Goal: Find contact information: Find contact information

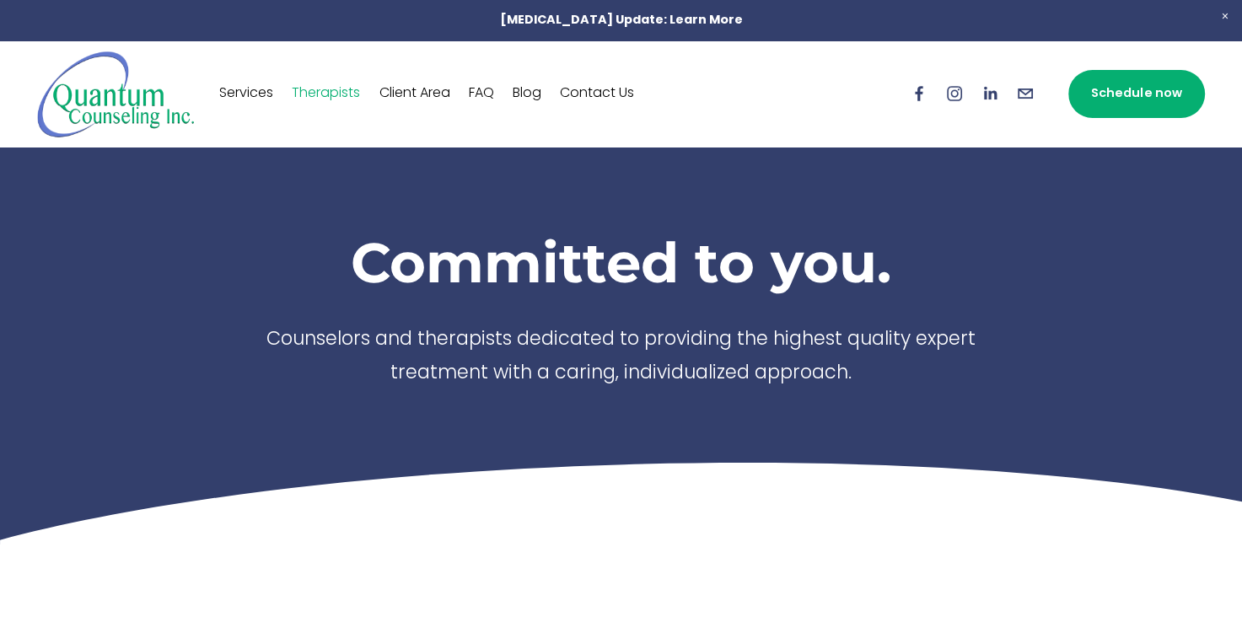
click at [73, 268] on div at bounding box center [621, 272] width 1242 height 544
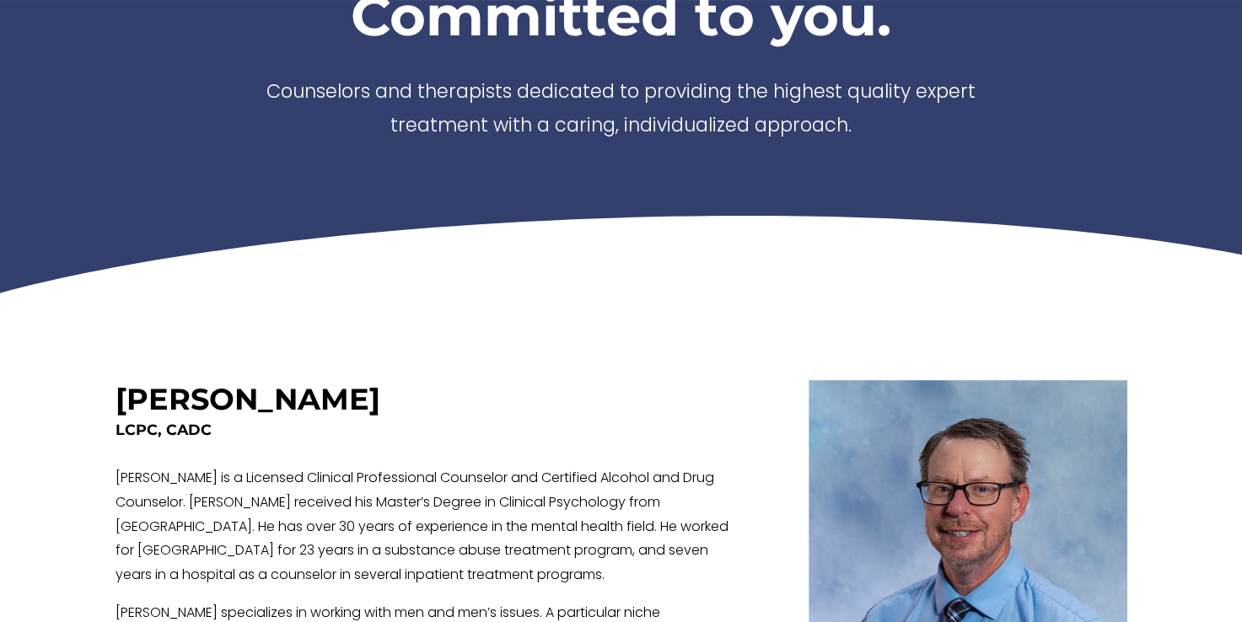
scroll to position [337, 0]
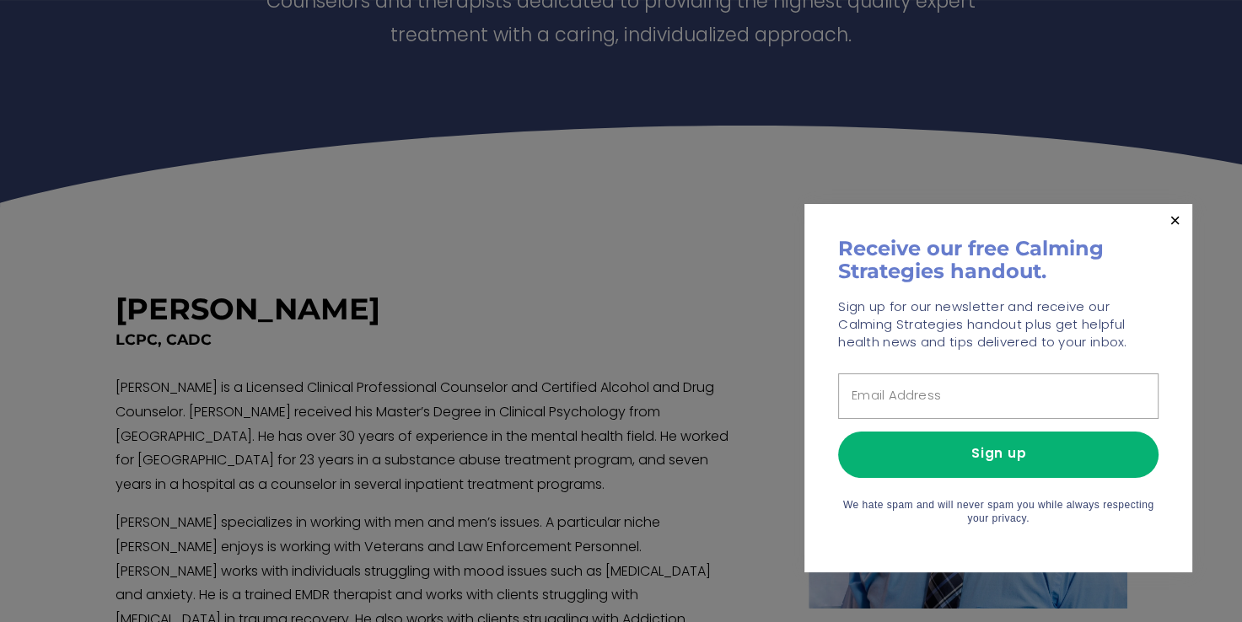
click at [211, 254] on div at bounding box center [621, 311] width 1242 height 622
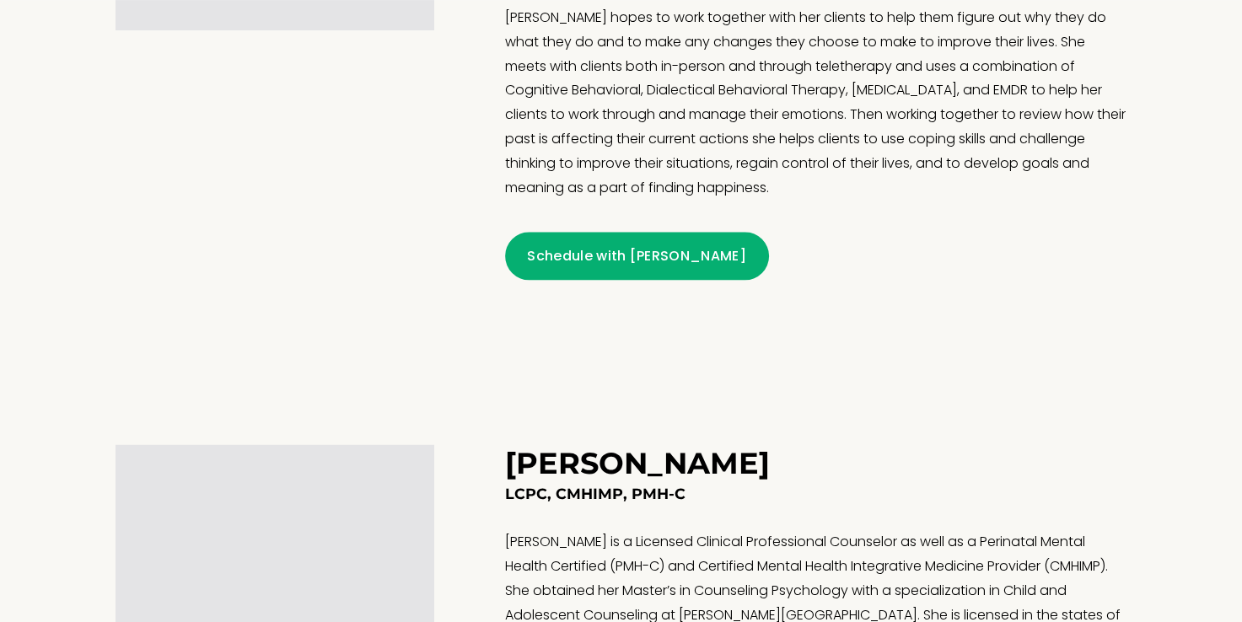
scroll to position [1770, 0]
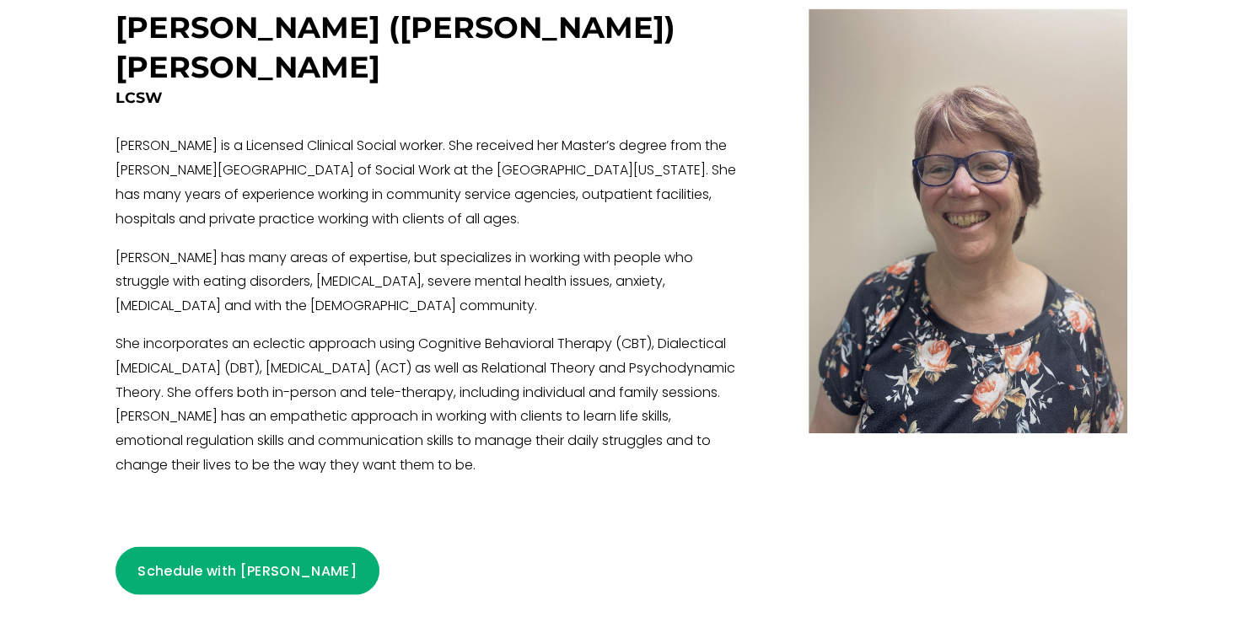
scroll to position [2444, 0]
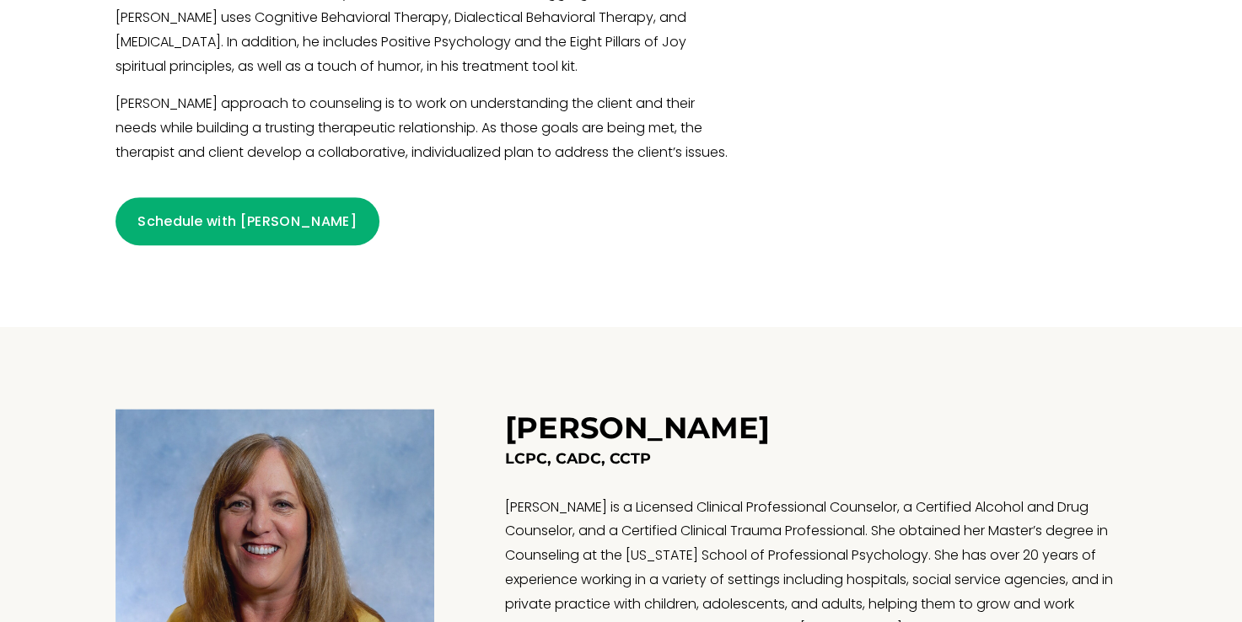
scroll to position [1180, 0]
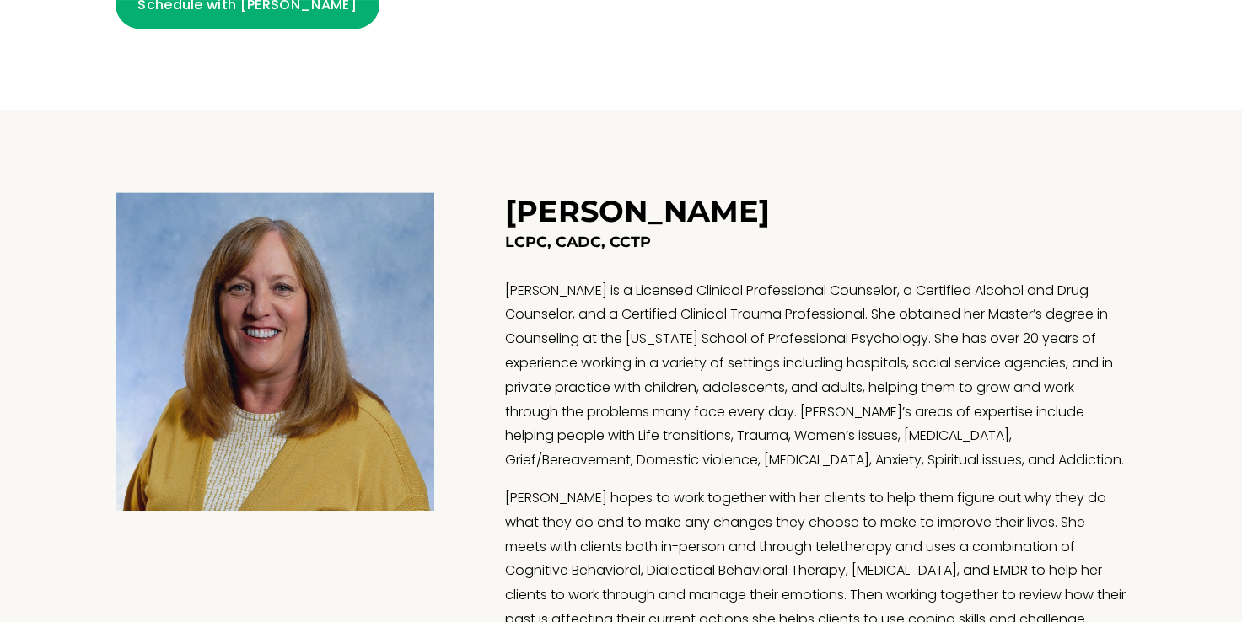
click at [115, 160] on div "Theresa Burback LCPC, CADC, CCTP Schedule with Theresa" at bounding box center [621, 476] width 1086 height 732
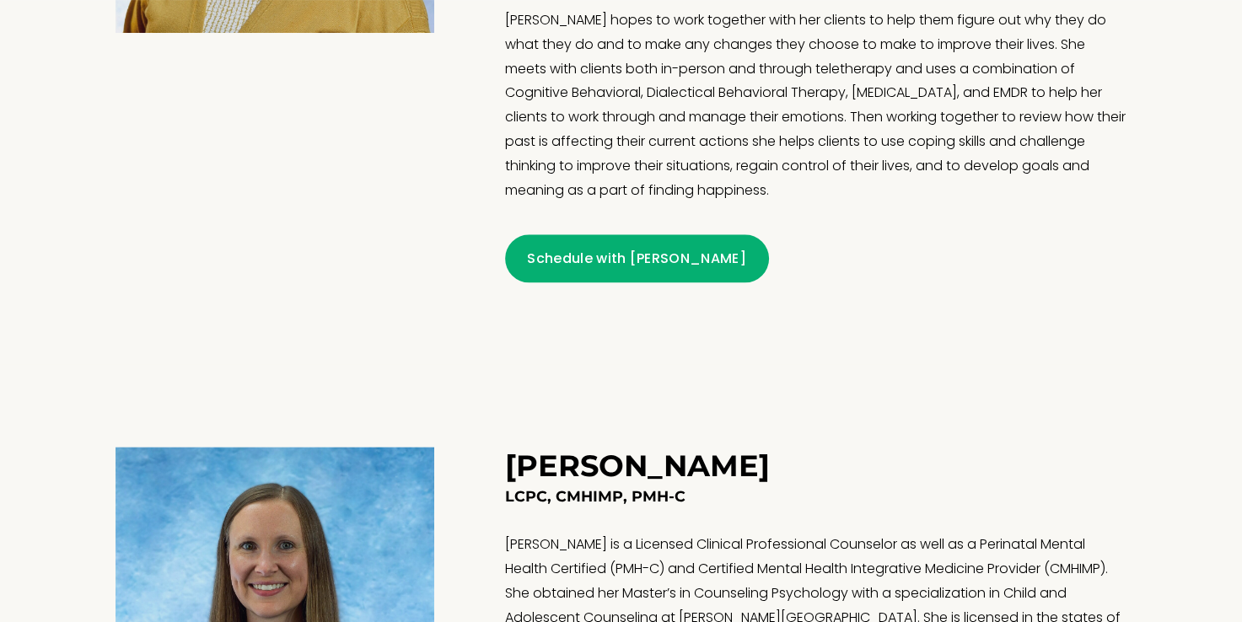
scroll to position [1854, 0]
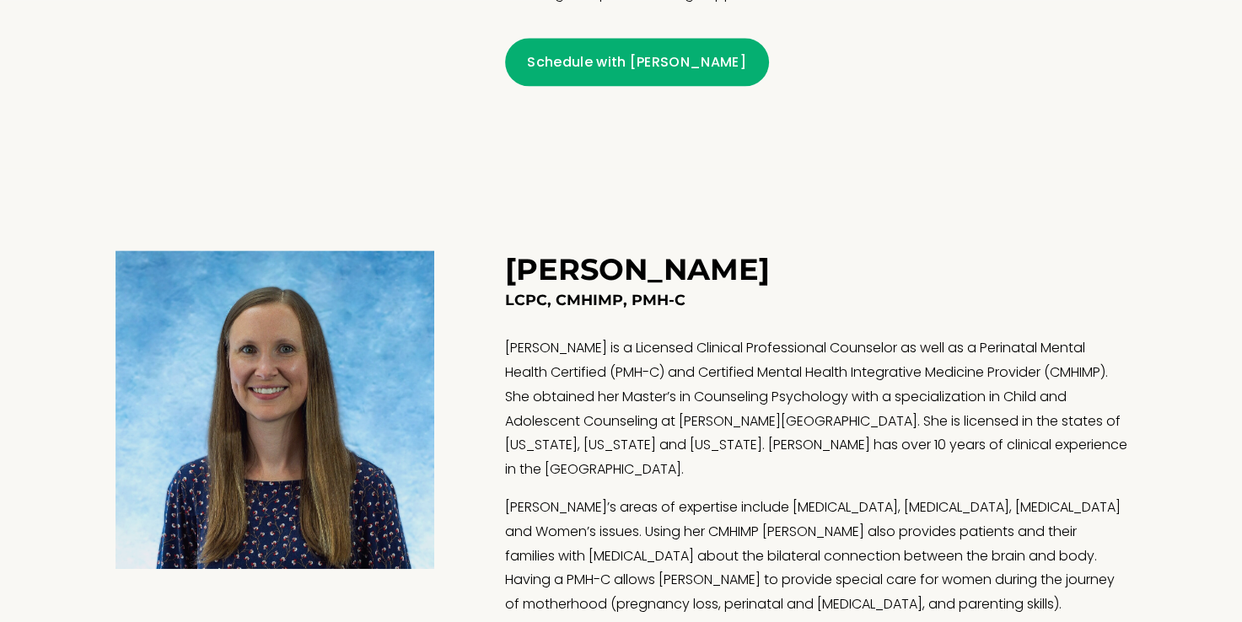
click at [134, 202] on div "Marie Quintana LCPC, CMHIMP, PMH-C Marie Quintana is a Licensed Clinical Profes…" at bounding box center [621, 553] width 1086 height 770
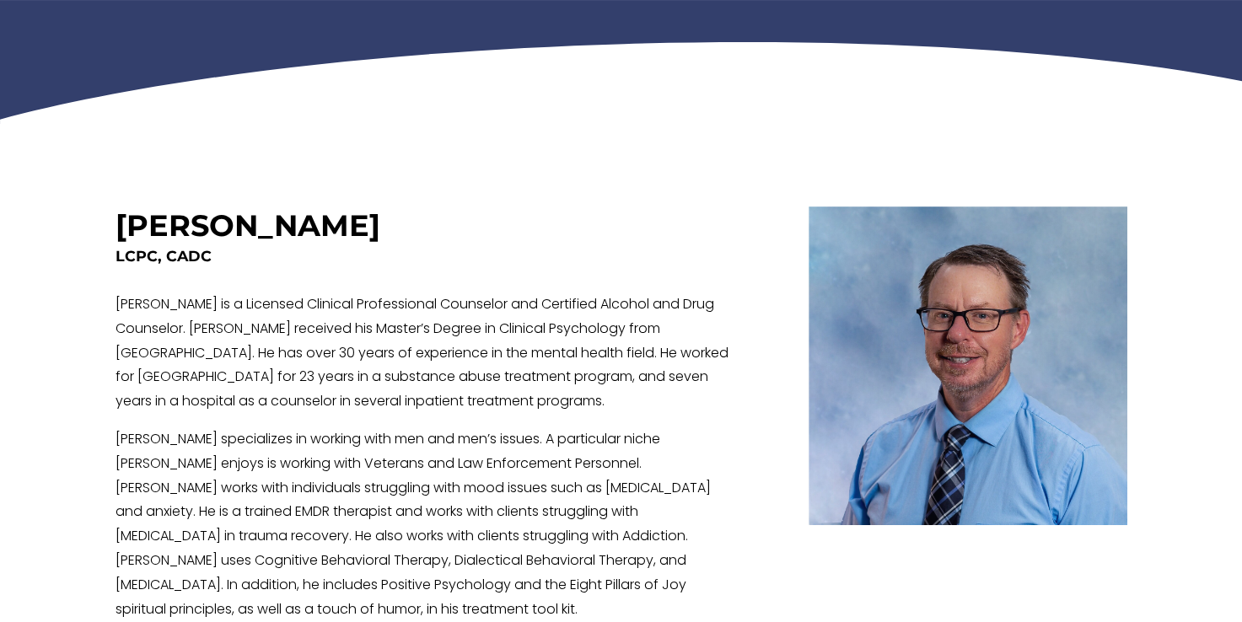
scroll to position [421, 0]
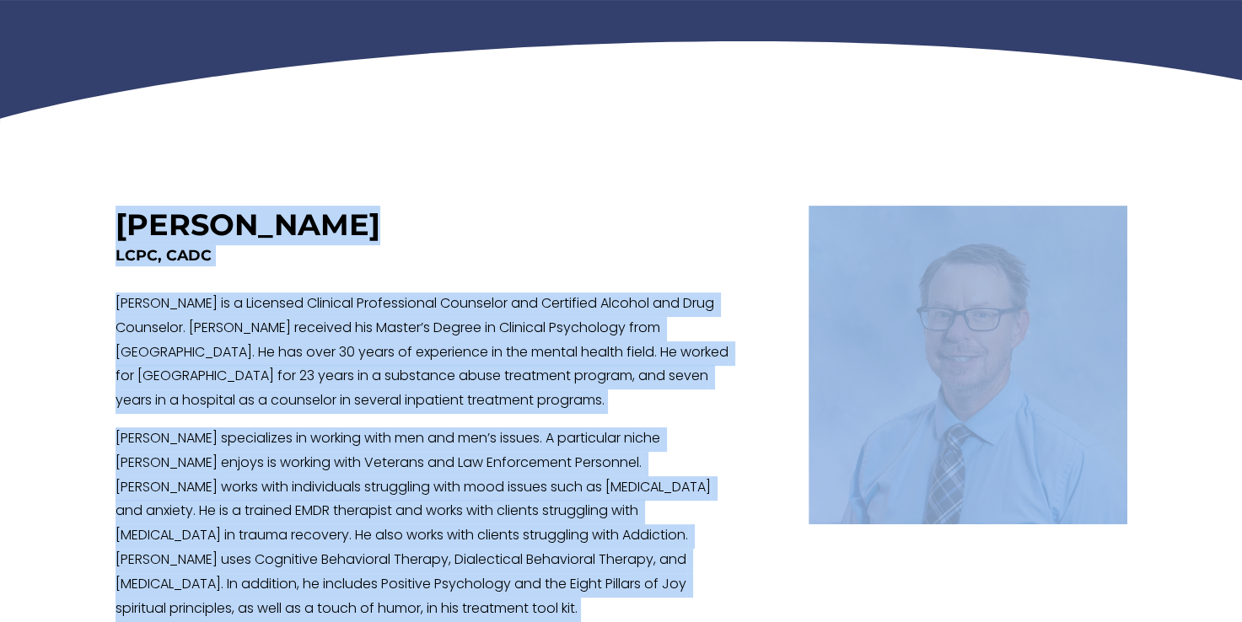
click at [475, 223] on div "Craig K. Boura" at bounding box center [426, 226] width 622 height 40
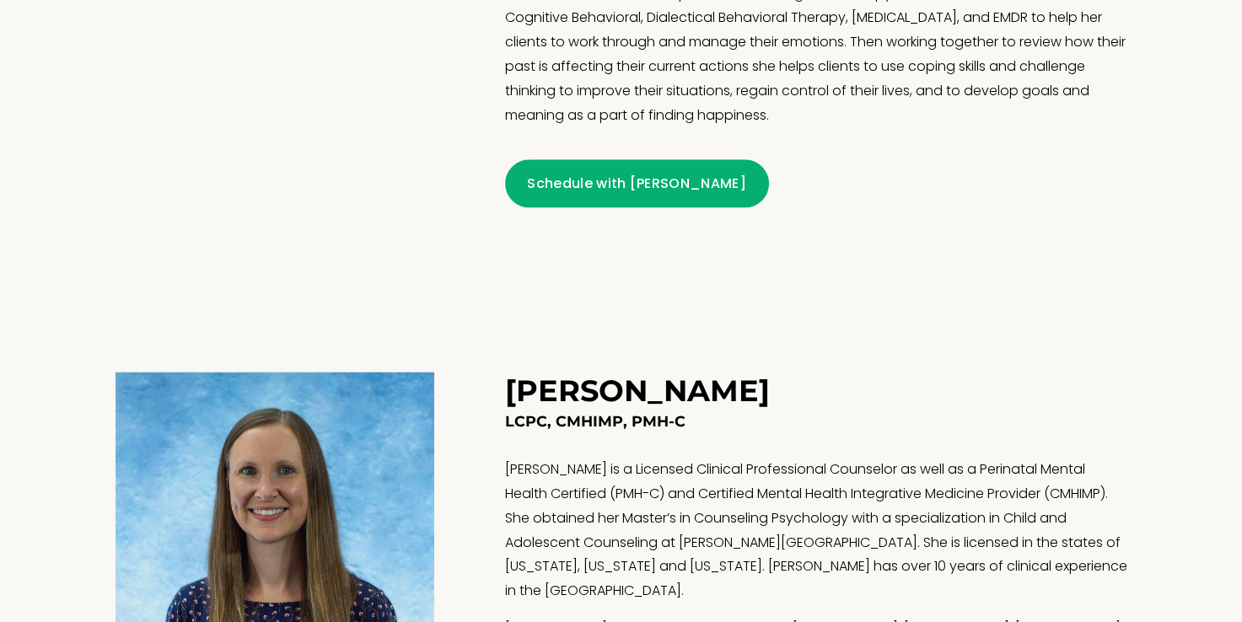
scroll to position [1939, 0]
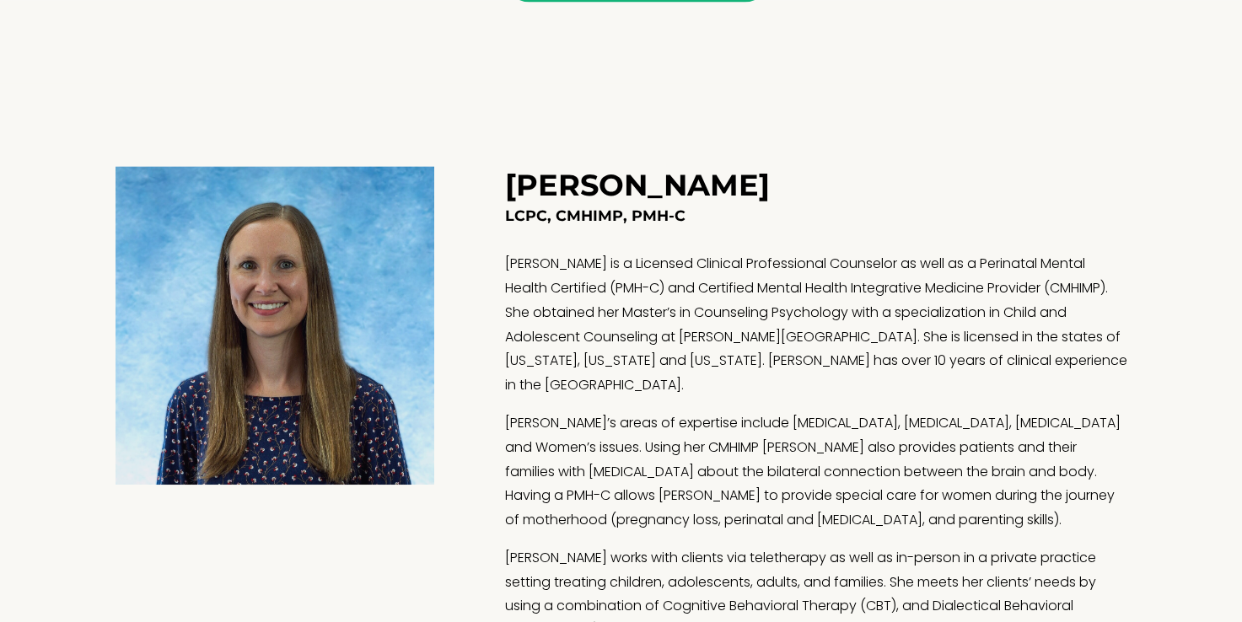
click at [69, 274] on div at bounding box center [621, 468] width 1242 height 770
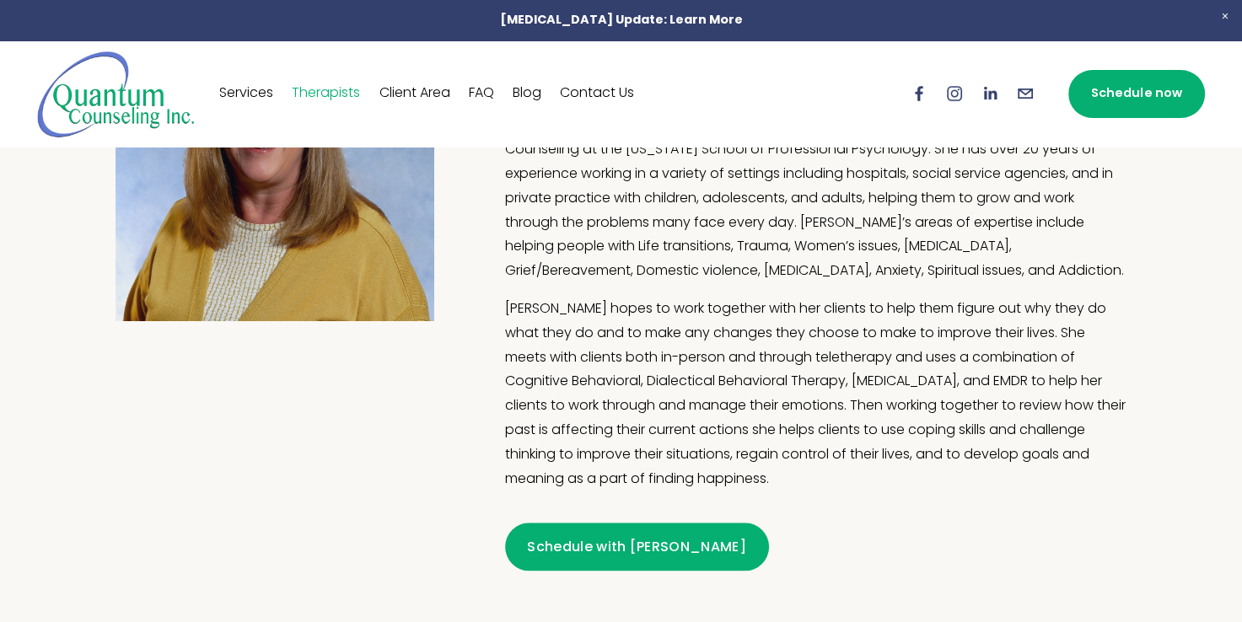
scroll to position [1318, 0]
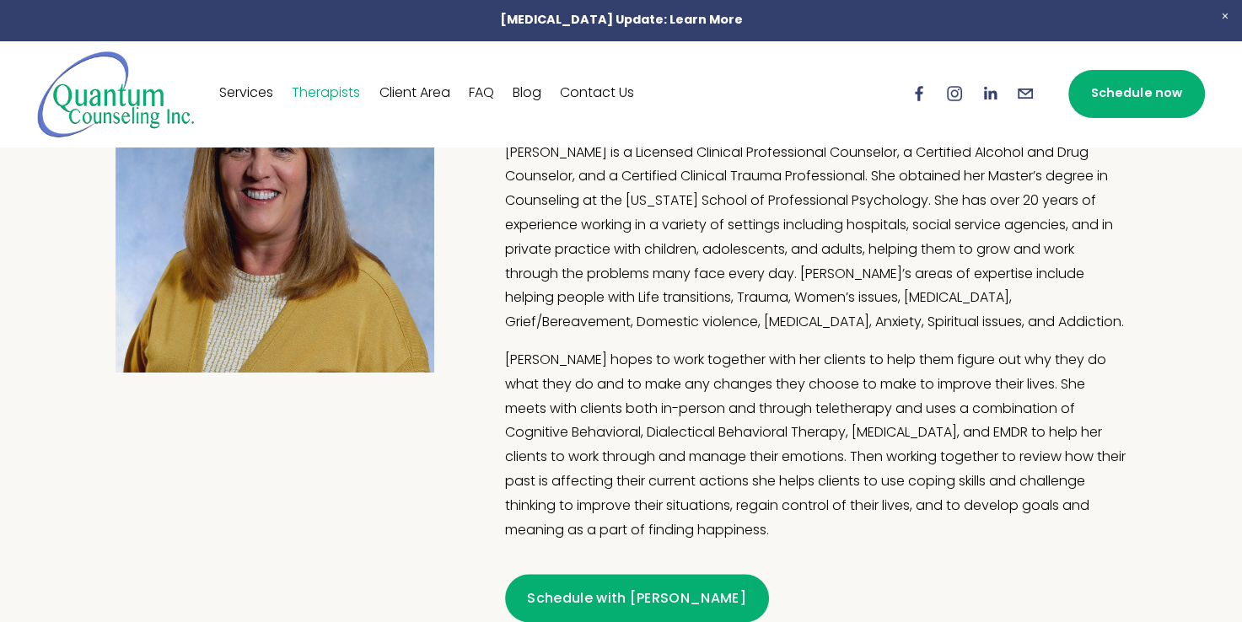
click at [266, 104] on link "Services" at bounding box center [246, 93] width 54 height 27
click at [266, 99] on link "Services" at bounding box center [246, 93] width 54 height 27
click at [253, 89] on link "Services" at bounding box center [246, 93] width 54 height 27
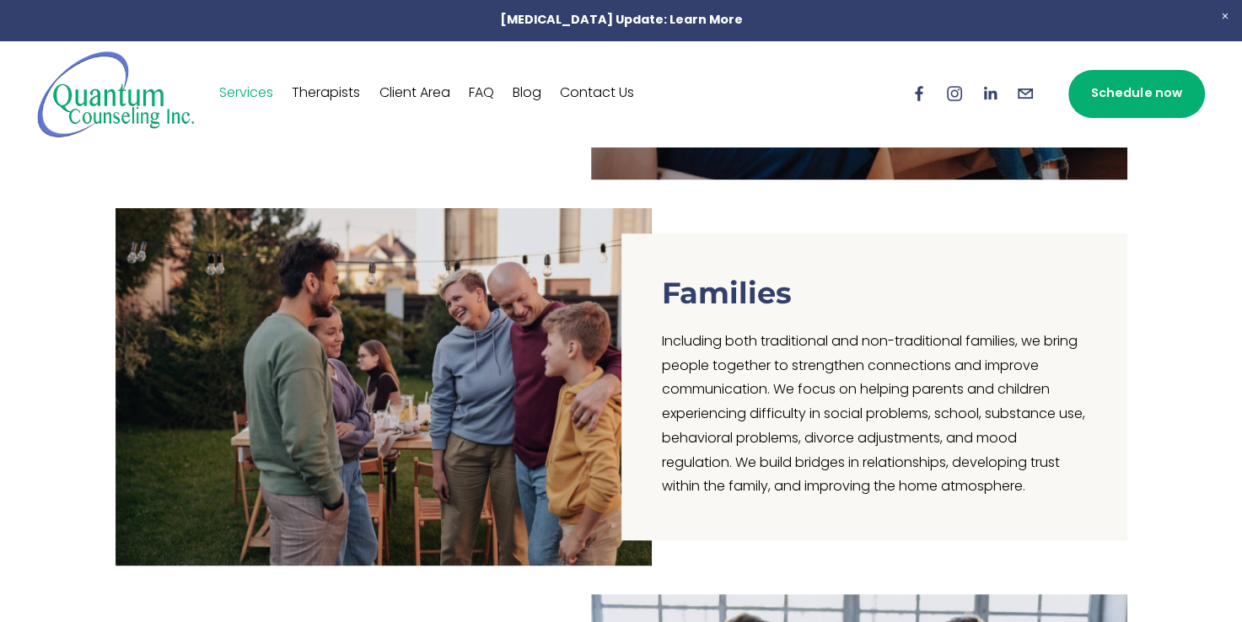
scroll to position [911, 0]
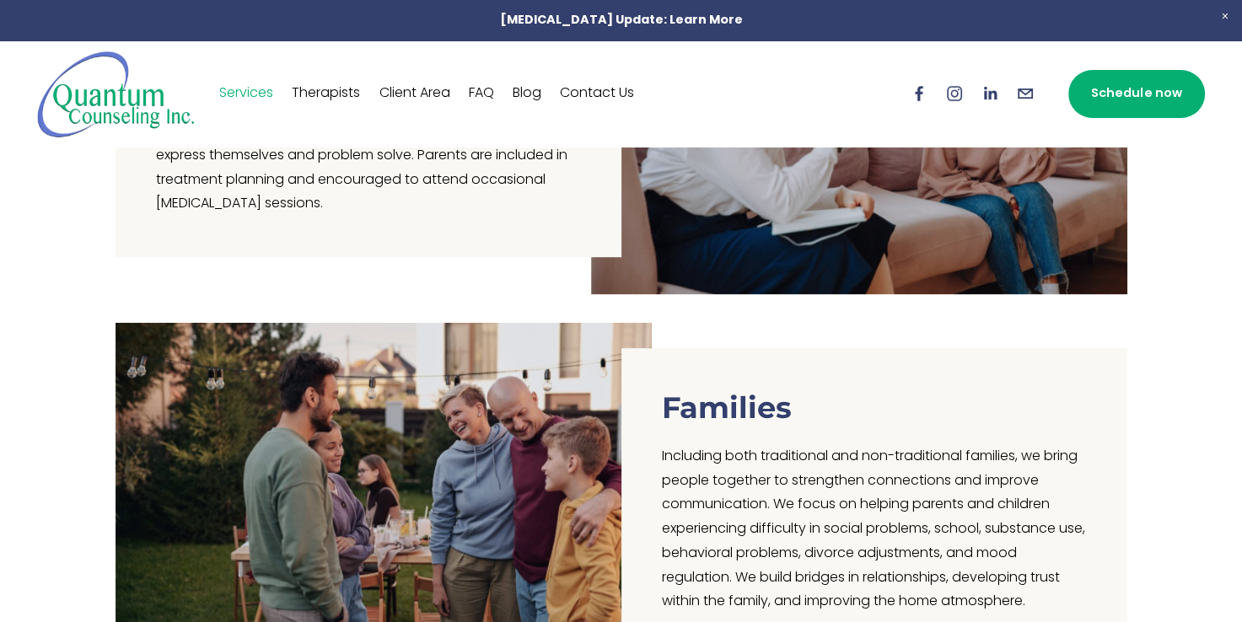
click at [354, 94] on link "Therapists" at bounding box center [326, 93] width 68 height 27
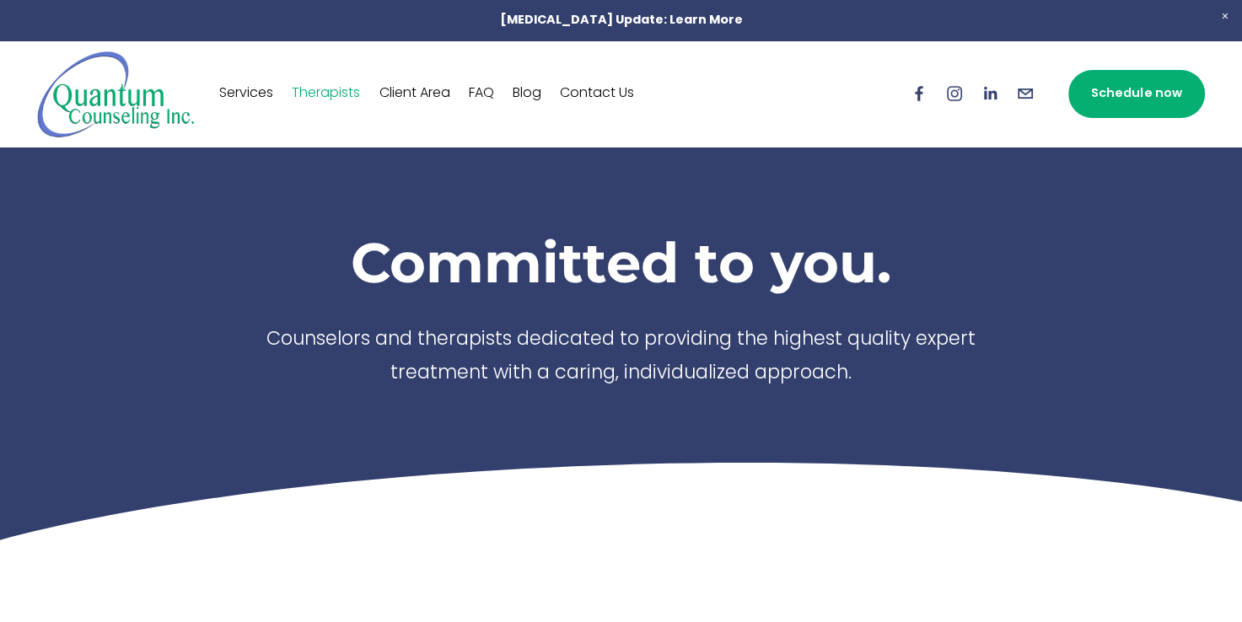
click at [407, 98] on link "Client Area" at bounding box center [413, 93] width 71 height 27
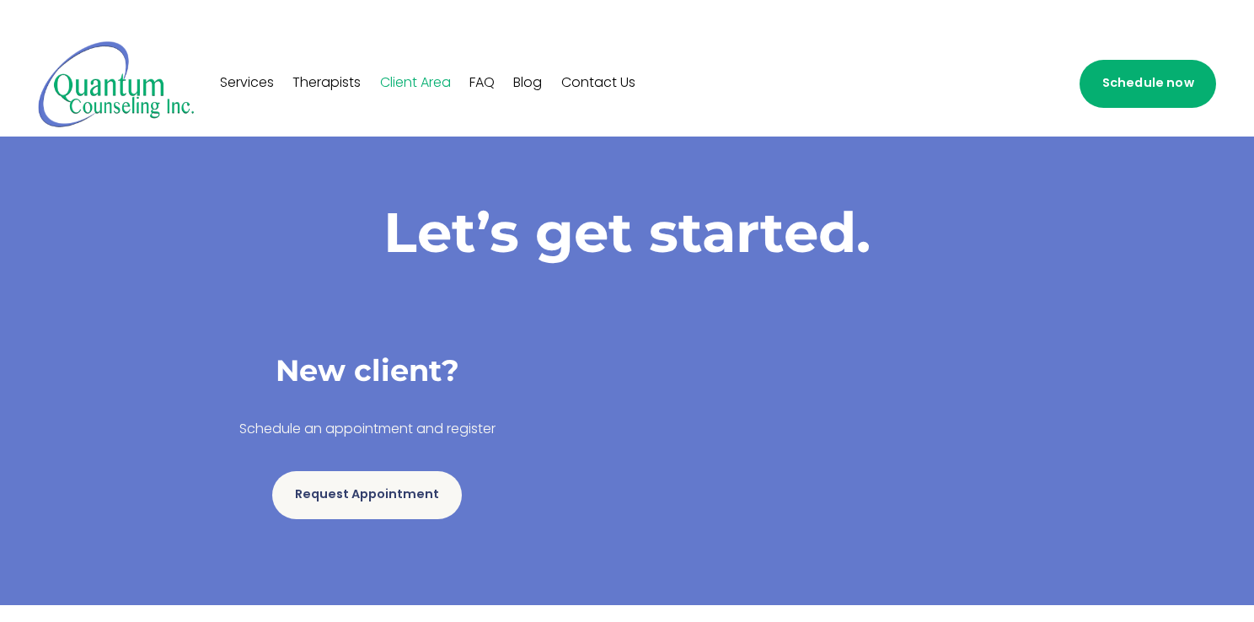
click at [481, 92] on link "FAQ" at bounding box center [481, 83] width 25 height 27
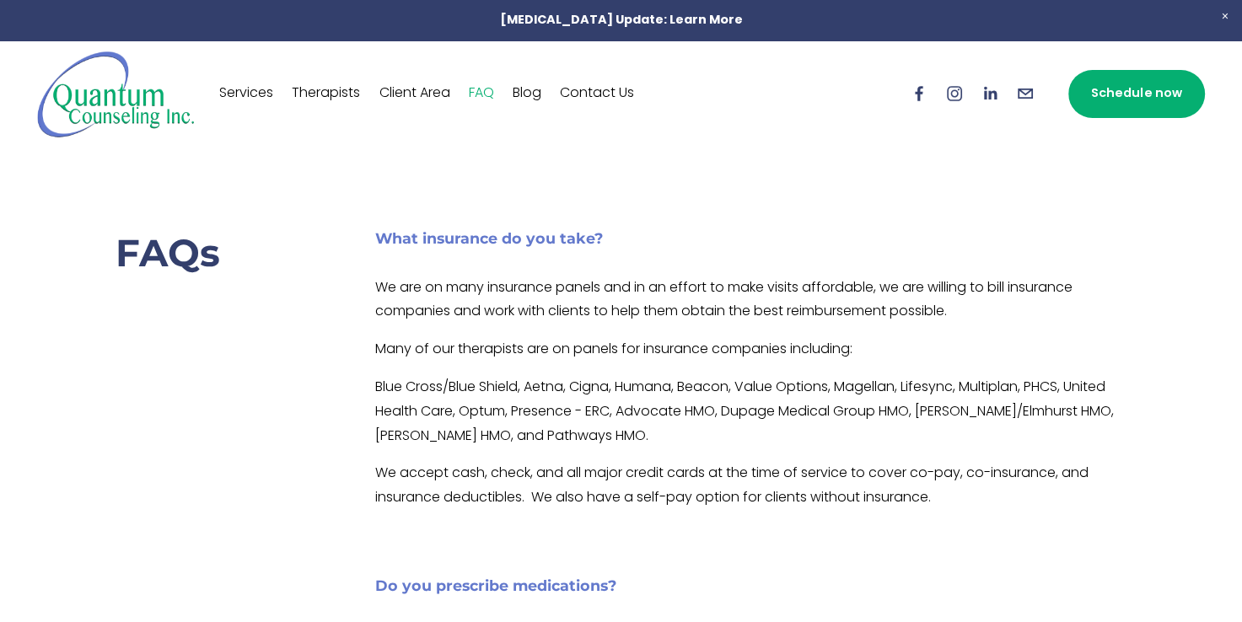
click at [523, 102] on link "Blog" at bounding box center [526, 93] width 29 height 27
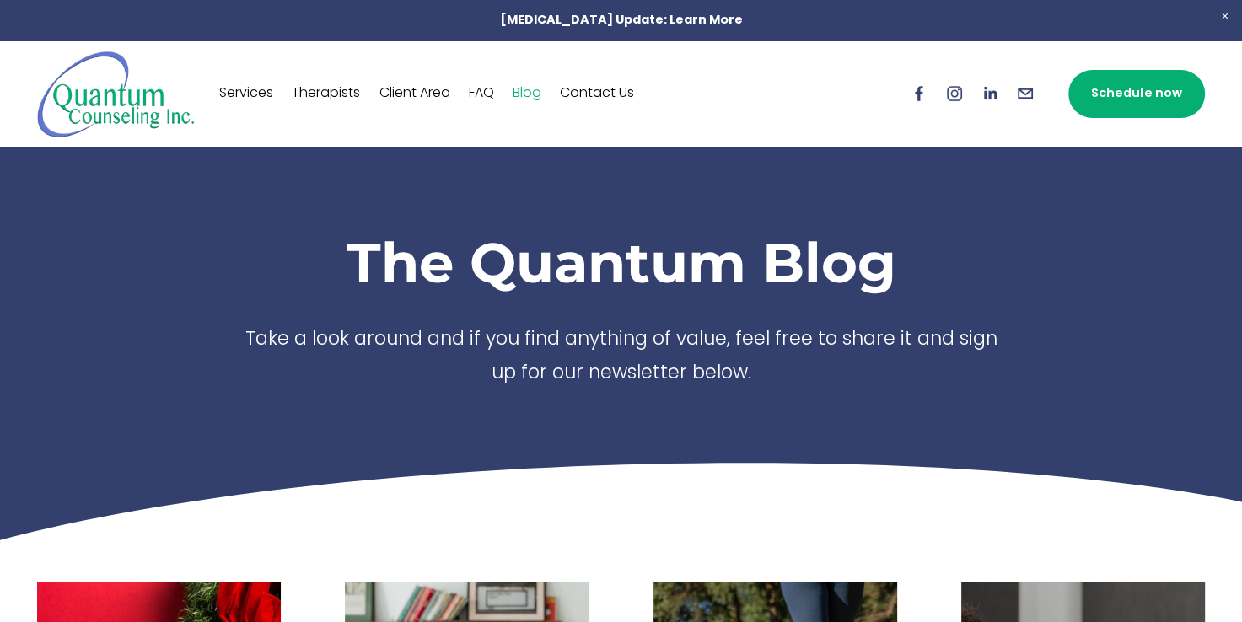
click at [632, 91] on link "Contact Us" at bounding box center [597, 93] width 74 height 27
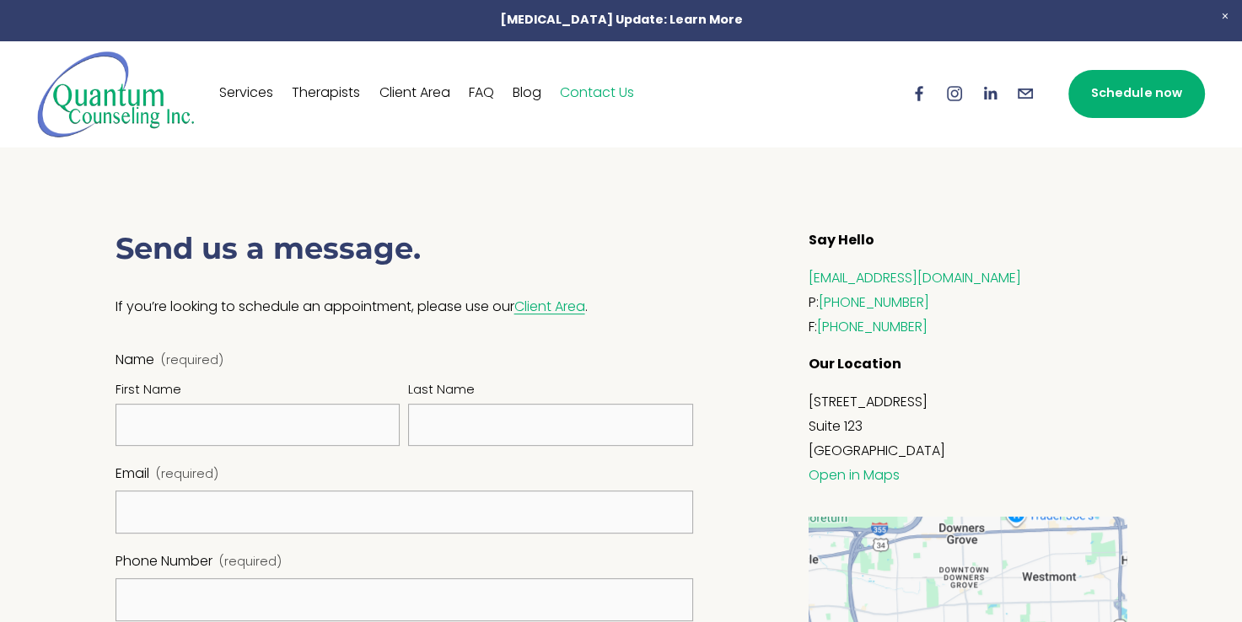
scroll to position [506, 0]
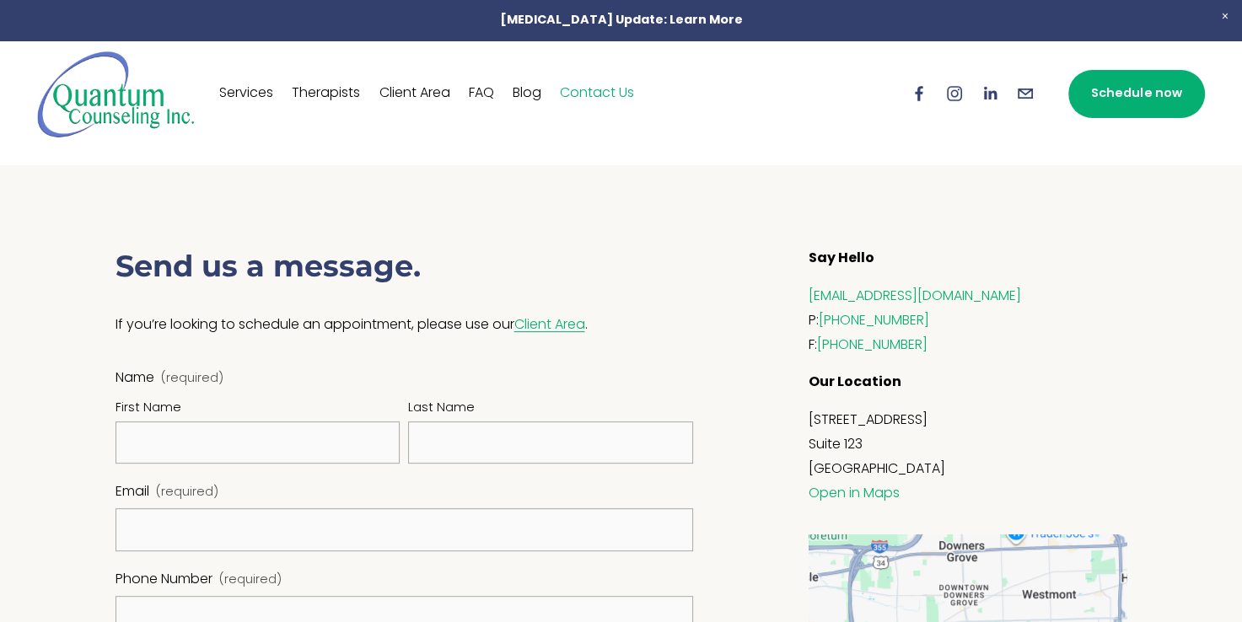
click at [210, 218] on div "Send us a message. If you’re looking to schedule an appointment, please use our…" at bounding box center [621, 570] width 1086 height 810
click at [226, 196] on div "Send us a message. If you’re looking to schedule an appointment, please use our…" at bounding box center [621, 570] width 1086 height 810
click at [209, 196] on div "Send us a message. If you’re looking to schedule an appointment, please use our…" at bounding box center [621, 570] width 1086 height 810
click at [196, 225] on div "Send us a message. If you’re looking to schedule an appointment, please use our…" at bounding box center [621, 570] width 1086 height 810
click at [255, 197] on div "Send us a message. If you’re looking to schedule an appointment, please use our…" at bounding box center [621, 570] width 1086 height 810
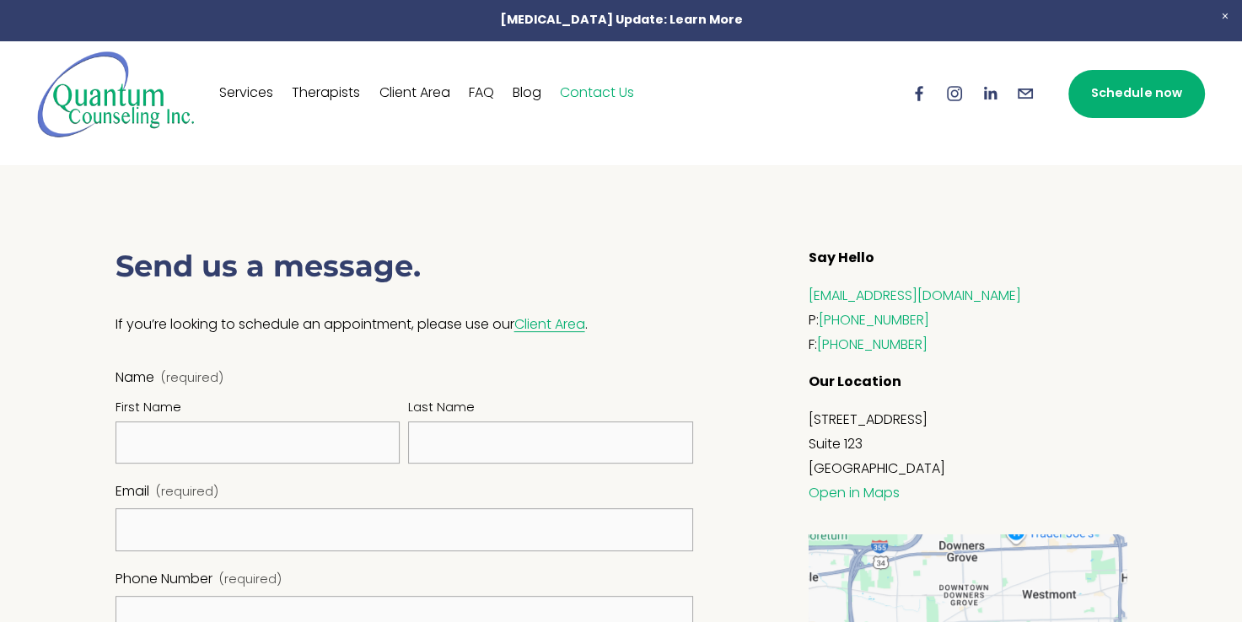
click at [239, 201] on div "Send us a message. If you’re looking to schedule an appointment, please use our…" at bounding box center [621, 570] width 1086 height 810
click at [158, 223] on div "Send us a message. If you’re looking to schedule an appointment, please use our…" at bounding box center [621, 570] width 1086 height 810
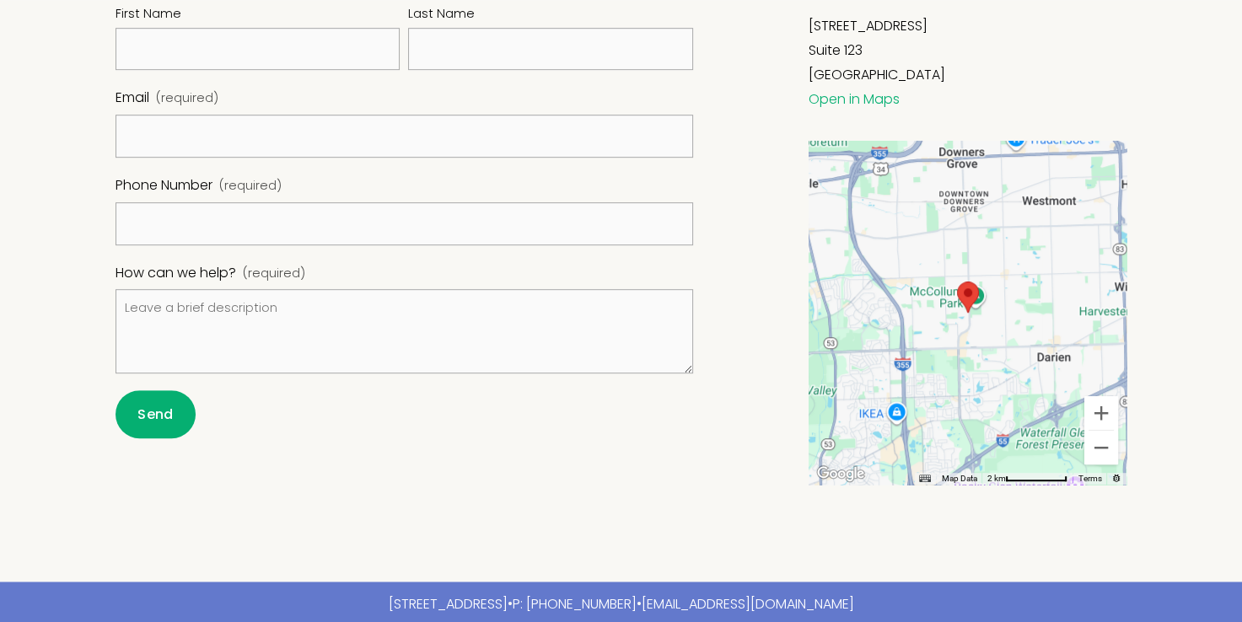
scroll to position [946, 0]
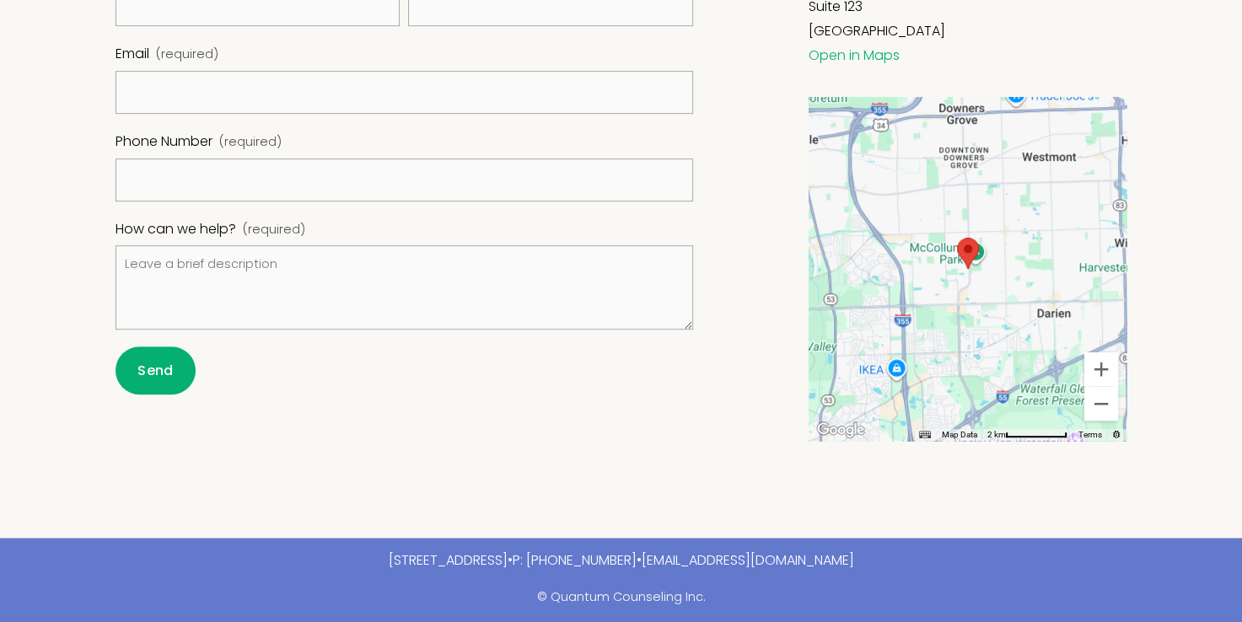
click at [73, 459] on div at bounding box center [621, 133] width 1242 height 810
click at [141, 512] on div "Send us a message. If you’re looking to schedule an appointment, please use our…" at bounding box center [621, 133] width 1086 height 810
click at [157, 504] on div "Send us a message. If you’re looking to schedule an appointment, please use our…" at bounding box center [621, 133] width 1086 height 810
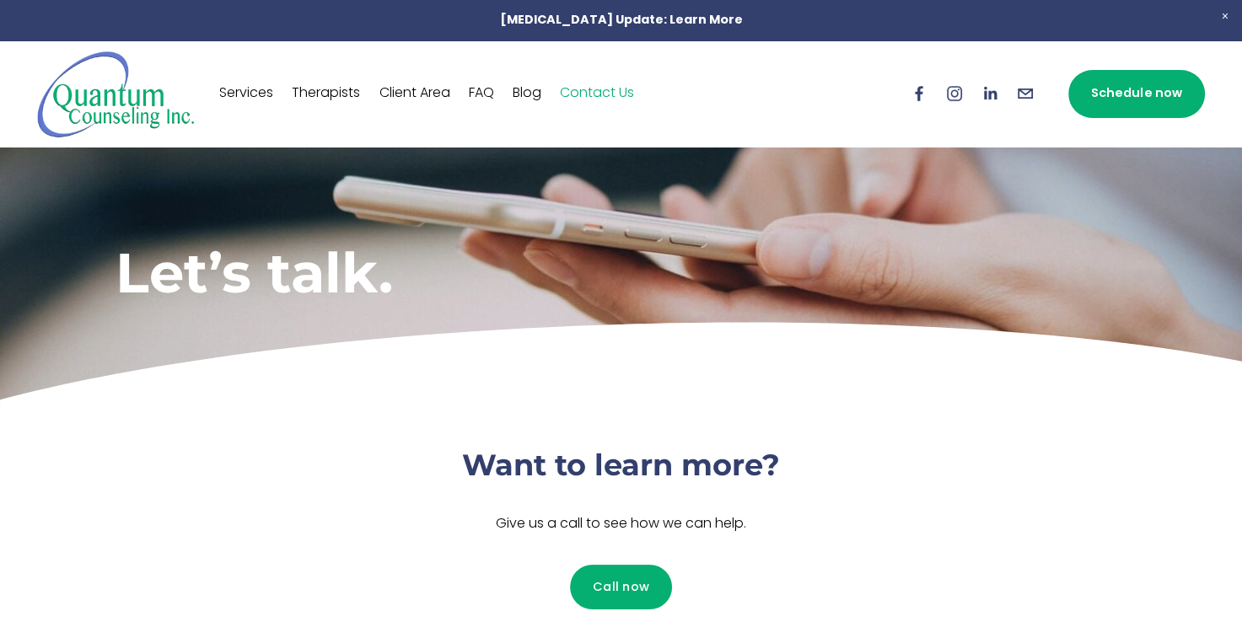
scroll to position [0, 0]
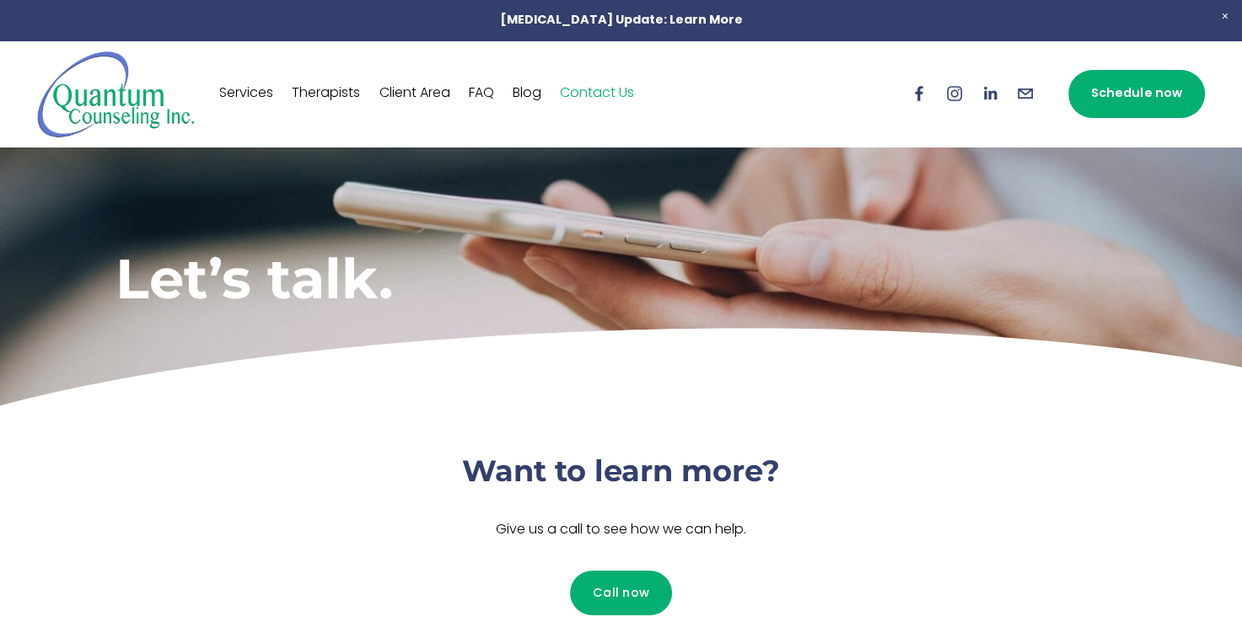
click at [243, 101] on link "Services" at bounding box center [246, 93] width 54 height 27
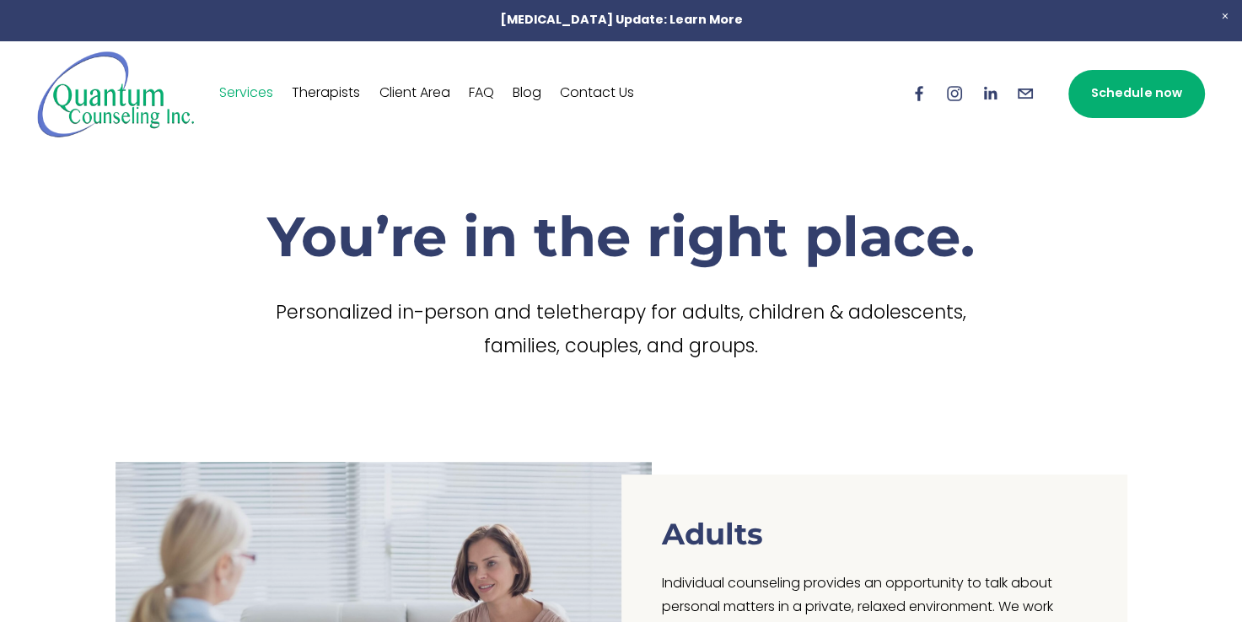
click at [351, 97] on link "Therapists" at bounding box center [326, 93] width 68 height 27
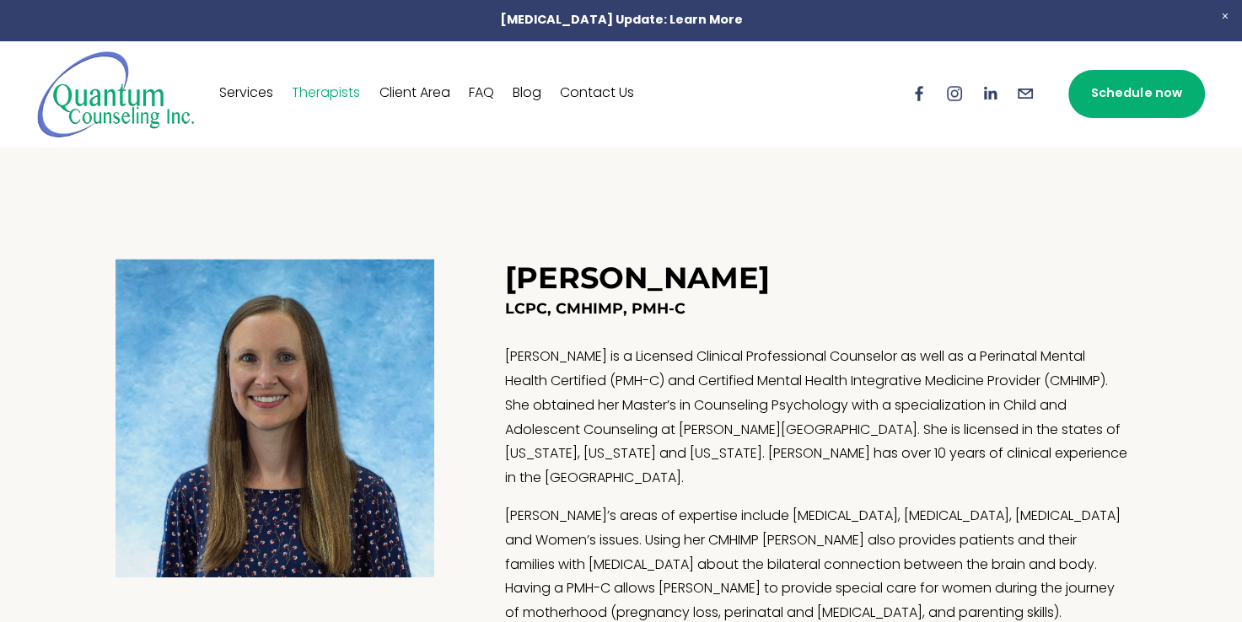
scroll to position [1655, 0]
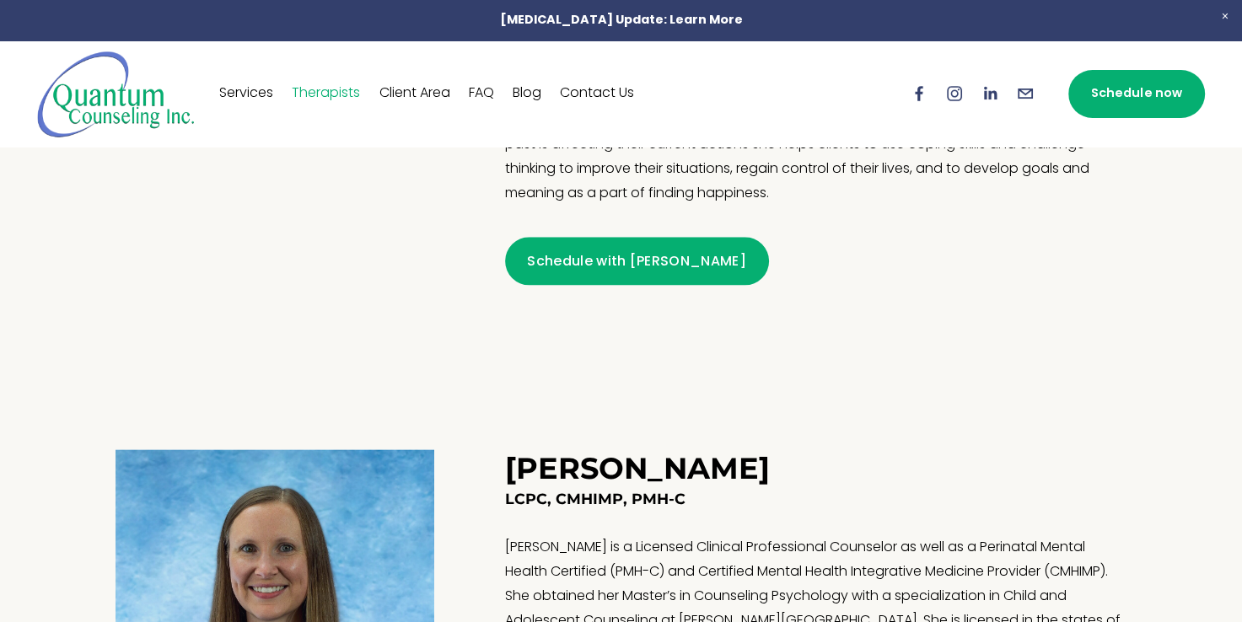
click at [131, 366] on div "[PERSON_NAME] LCPC, CADC, CCTP Schedule with [PERSON_NAME]" at bounding box center [621, 1] width 1086 height 732
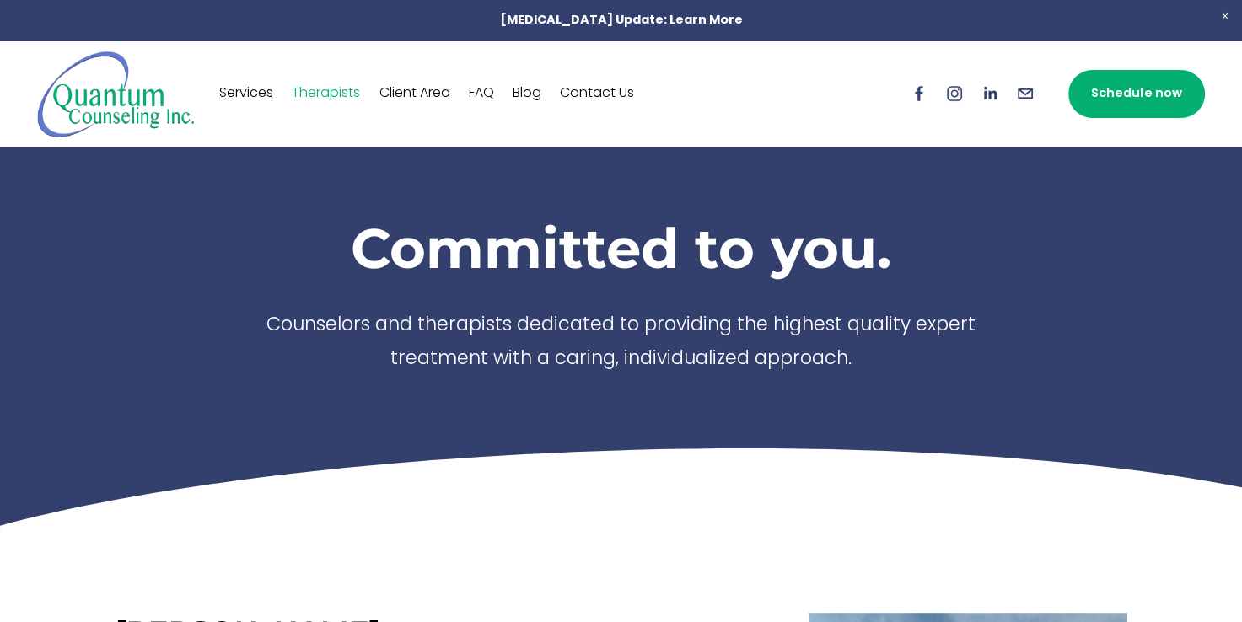
scroll to position [0, 0]
